Goal: Task Accomplishment & Management: Use online tool/utility

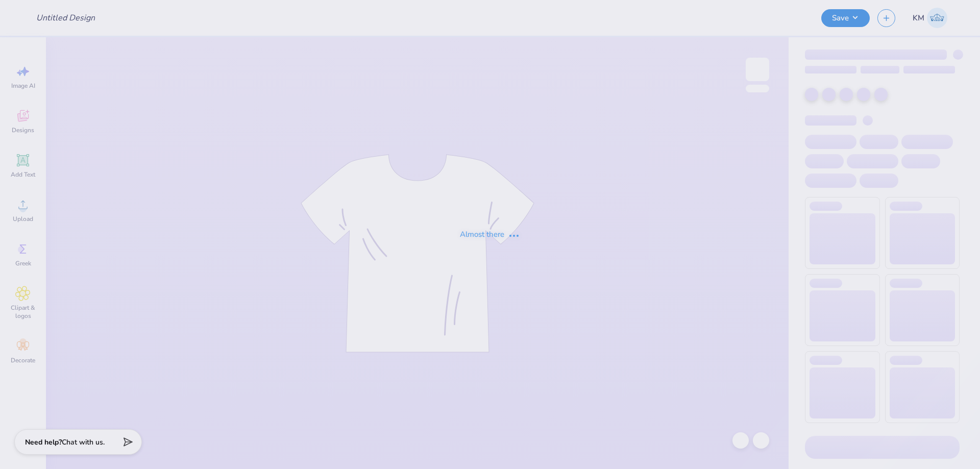
type input "t-shirt"
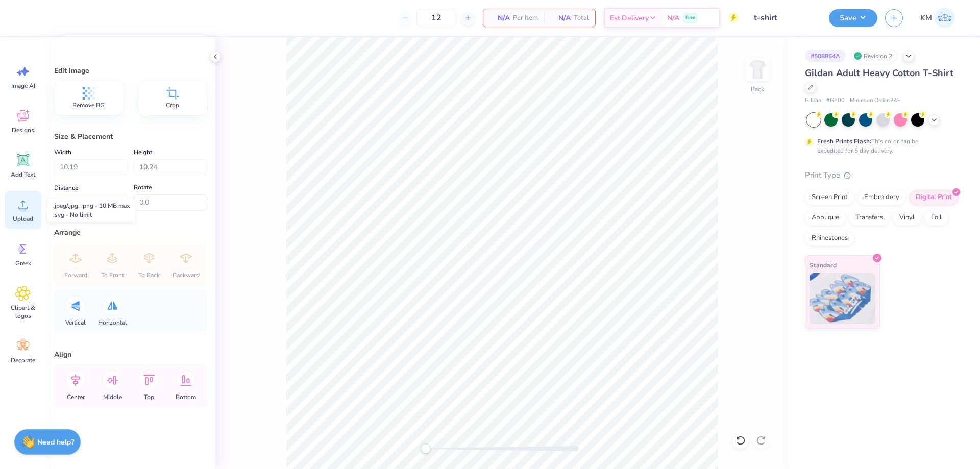
click at [26, 205] on icon at bounding box center [22, 204] width 15 height 15
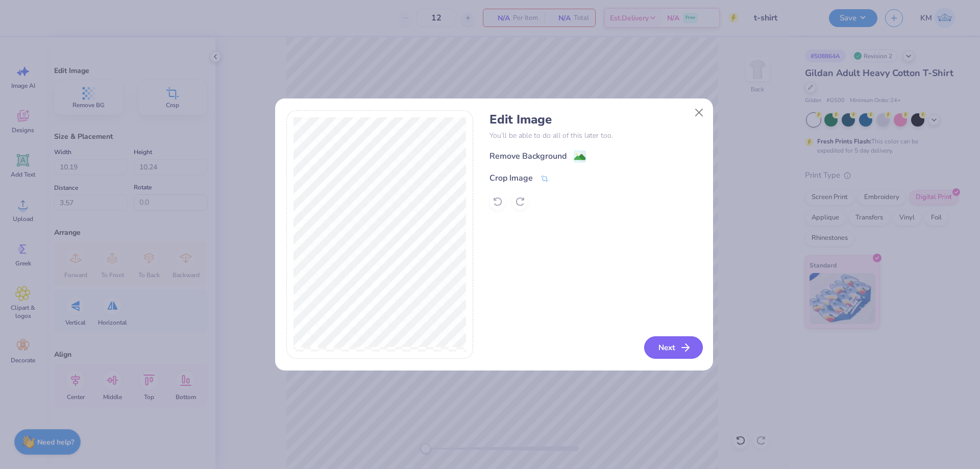
click at [666, 345] on button "Next" at bounding box center [673, 347] width 59 height 22
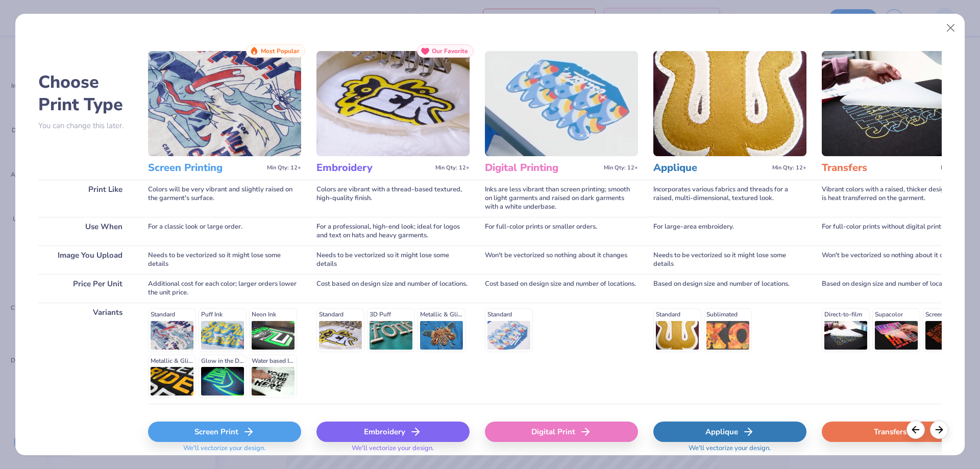
click at [573, 427] on div "Digital Print" at bounding box center [561, 432] width 153 height 20
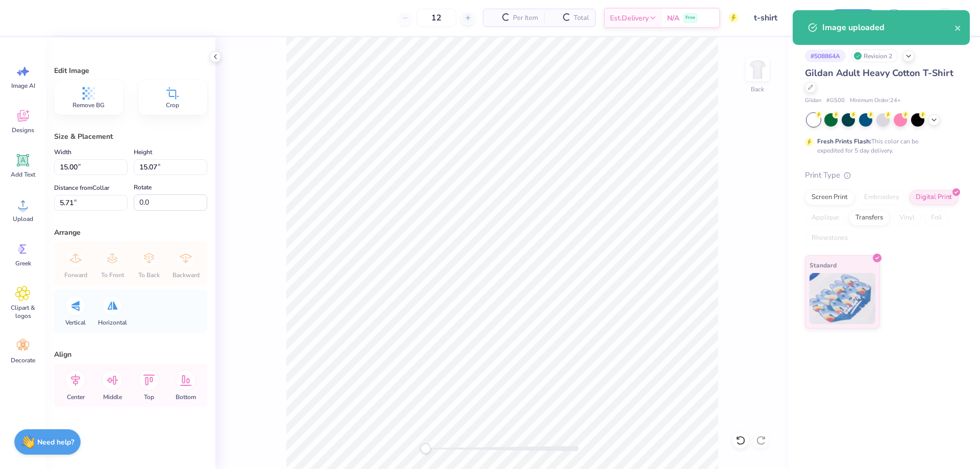
type input "15.00"
type input "15.07"
type input "5.71"
click at [531, 432] on div "Back" at bounding box center [501, 253] width 573 height 432
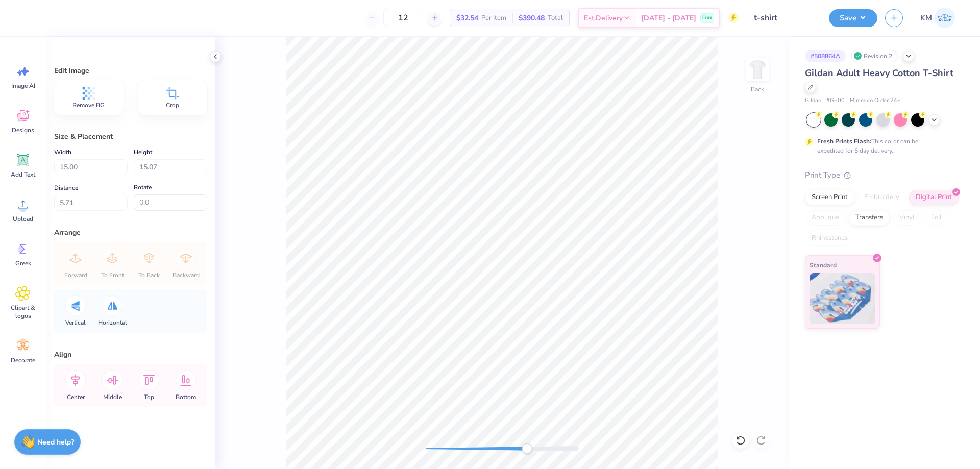
click at [524, 439] on div "Back" at bounding box center [501, 253] width 573 height 432
click at [432, 454] on div "Back" at bounding box center [501, 253] width 573 height 432
drag, startPoint x: 93, startPoint y: 170, endPoint x: 0, endPoint y: 178, distance: 93.3
click at [0, 178] on div "12 $32.54 Per Item $390.48 Total Est. Delivery [DATE] - [DATE] Free Design Titl…" at bounding box center [490, 234] width 980 height 469
type input "10.00"
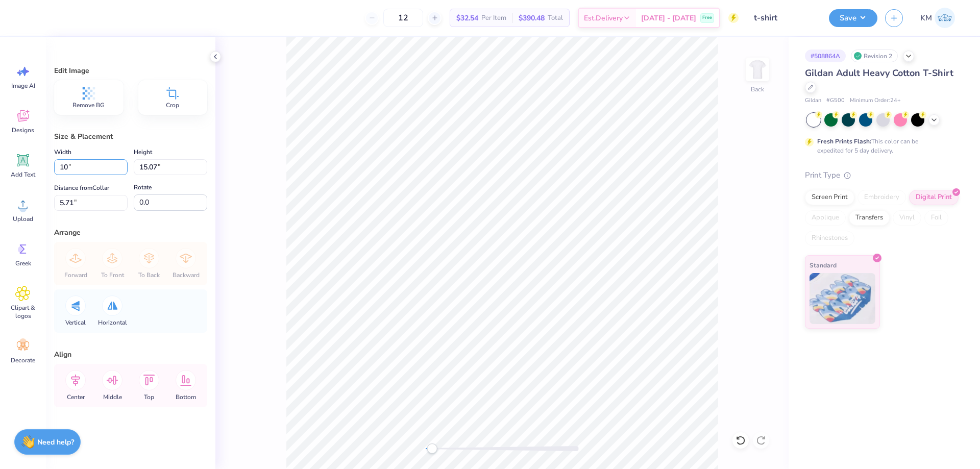
type input "10.05"
click at [506, 441] on div "Back" at bounding box center [501, 253] width 573 height 432
click at [355, 447] on div "Back" at bounding box center [501, 253] width 573 height 432
click at [109, 384] on icon at bounding box center [112, 380] width 20 height 20
drag, startPoint x: 80, startPoint y: 198, endPoint x: 37, endPoint y: 205, distance: 43.9
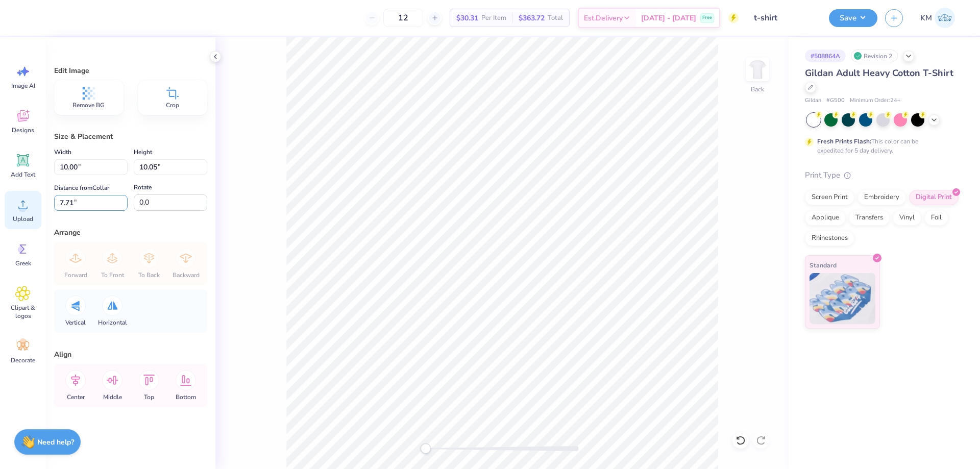
click at [37, 205] on div "12 $30.31 Per Item $363.72 Total Est. Delivery [DATE] - [DATE] Free Design Titl…" at bounding box center [490, 234] width 980 height 469
type input "3.00"
click at [848, 18] on button "Save" at bounding box center [853, 17] width 49 height 18
click at [855, 18] on button "Save" at bounding box center [853, 17] width 49 height 18
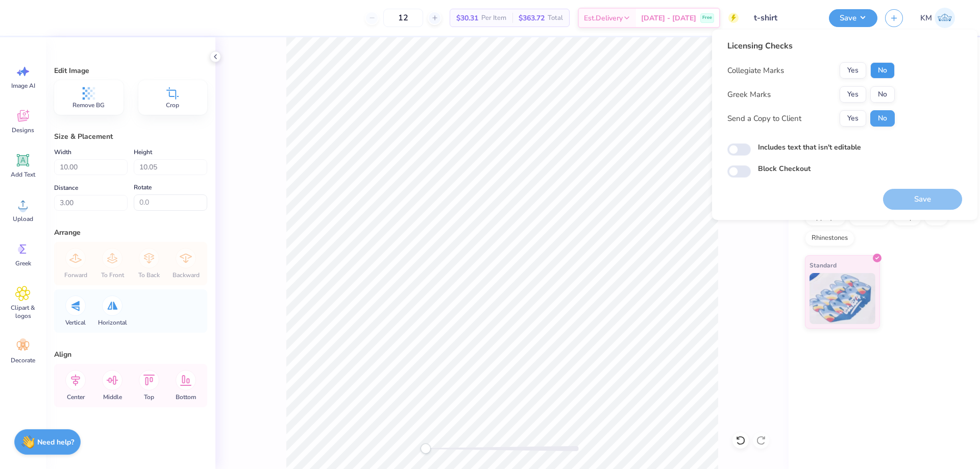
click at [880, 74] on button "No" at bounding box center [883, 70] width 25 height 16
click at [859, 99] on button "Yes" at bounding box center [853, 94] width 27 height 16
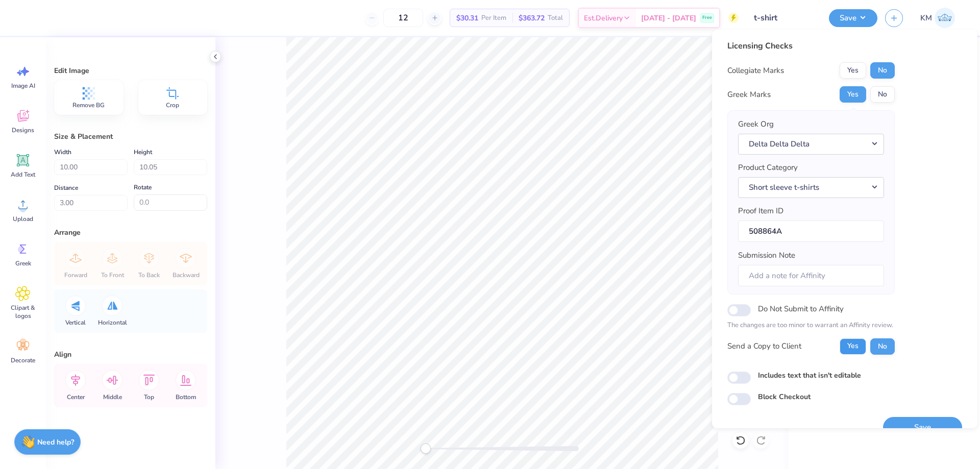
click at [855, 340] on button "Yes" at bounding box center [853, 347] width 27 height 16
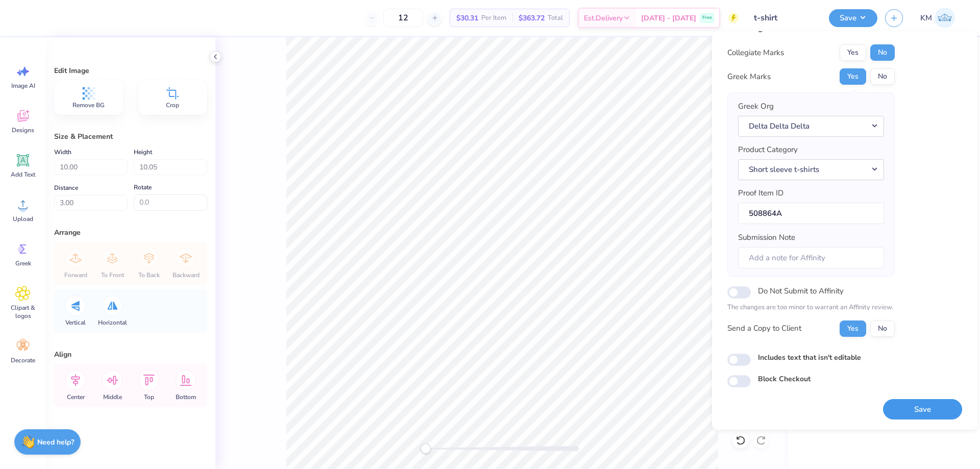
click at [906, 405] on button "Save" at bounding box center [922, 409] width 79 height 21
